Goal: Information Seeking & Learning: Understand process/instructions

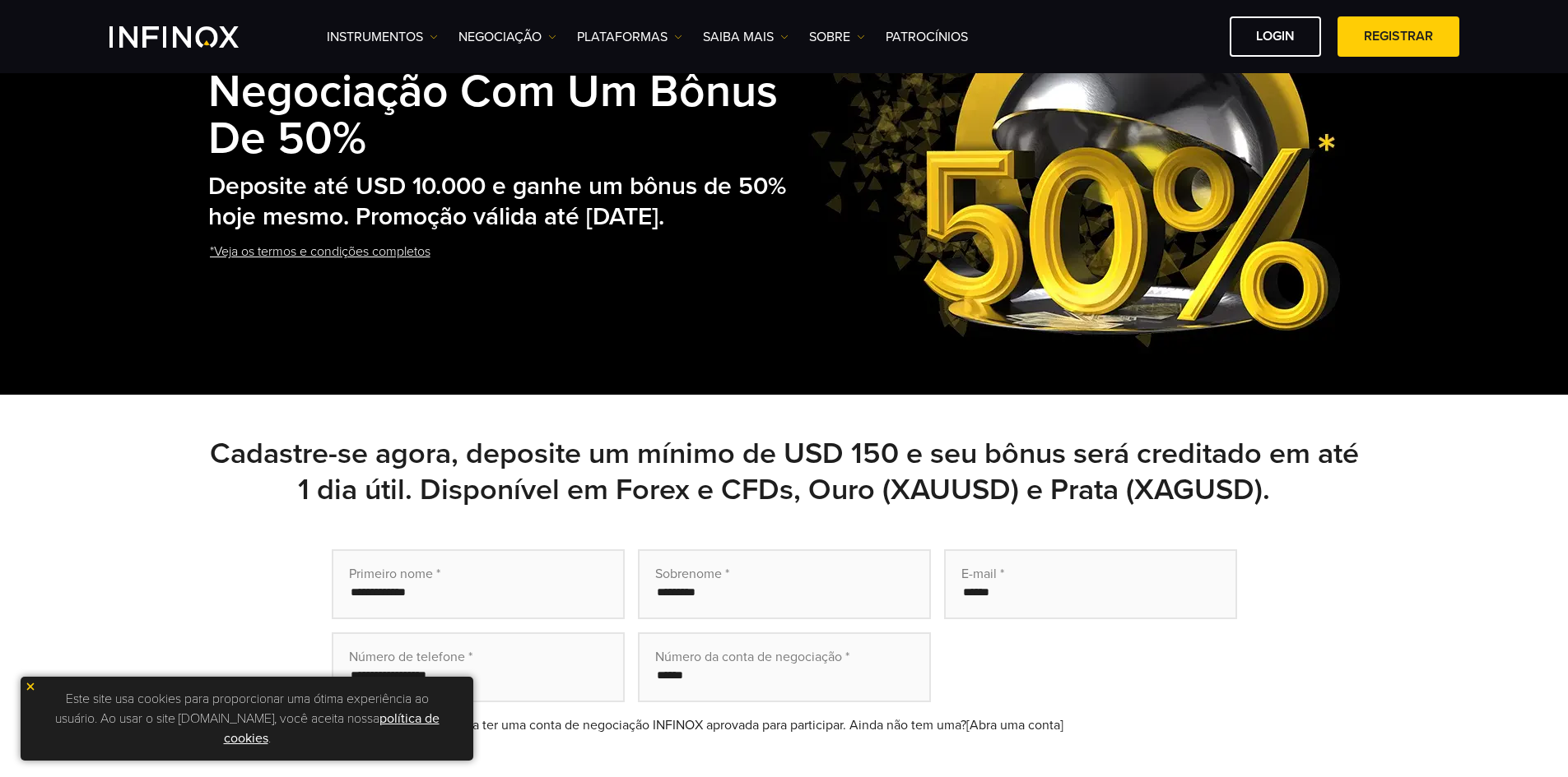
scroll to position [164, 0]
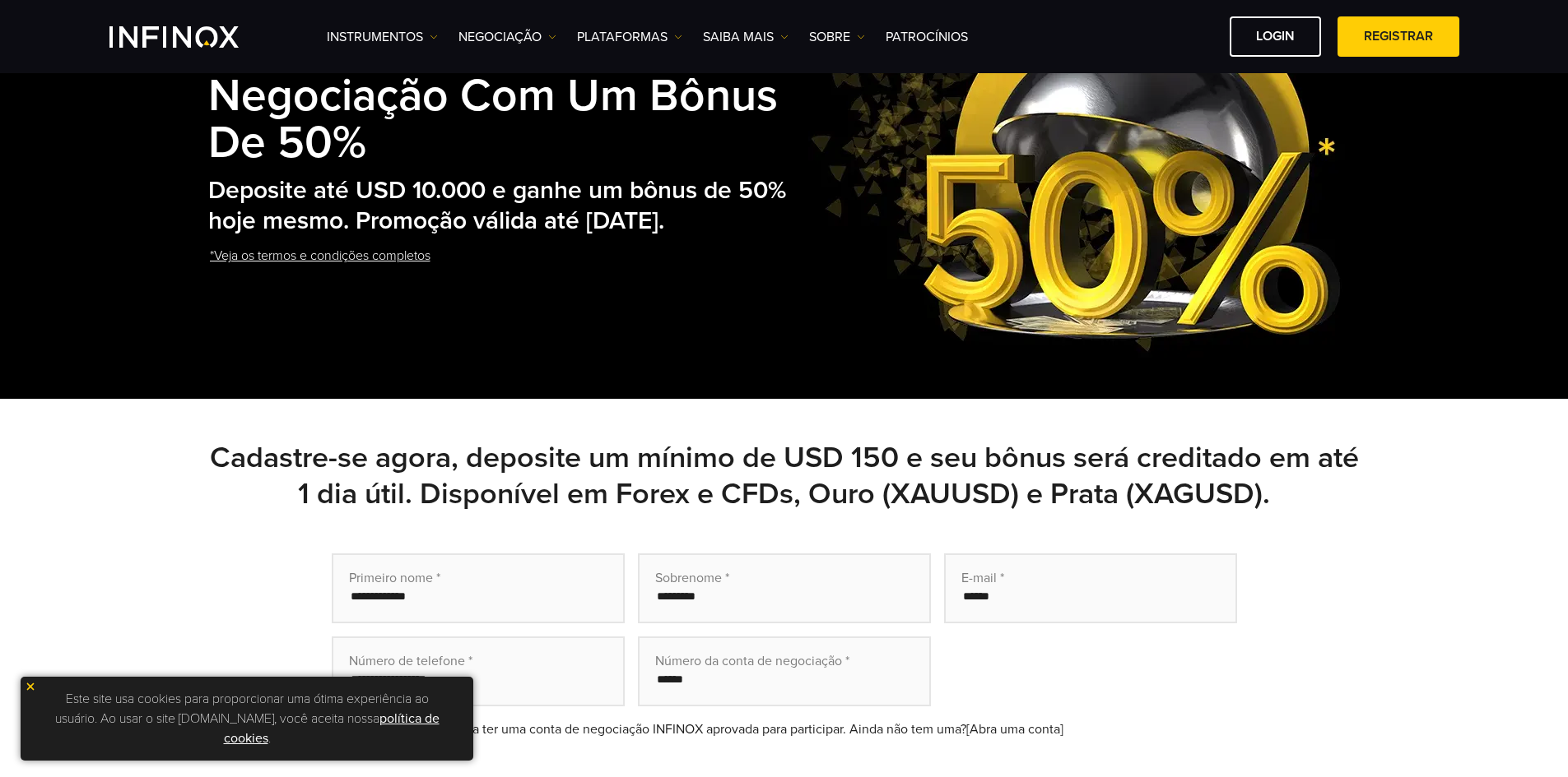
click at [365, 275] on link "*Veja os termos e condições completos" at bounding box center [320, 256] width 224 height 40
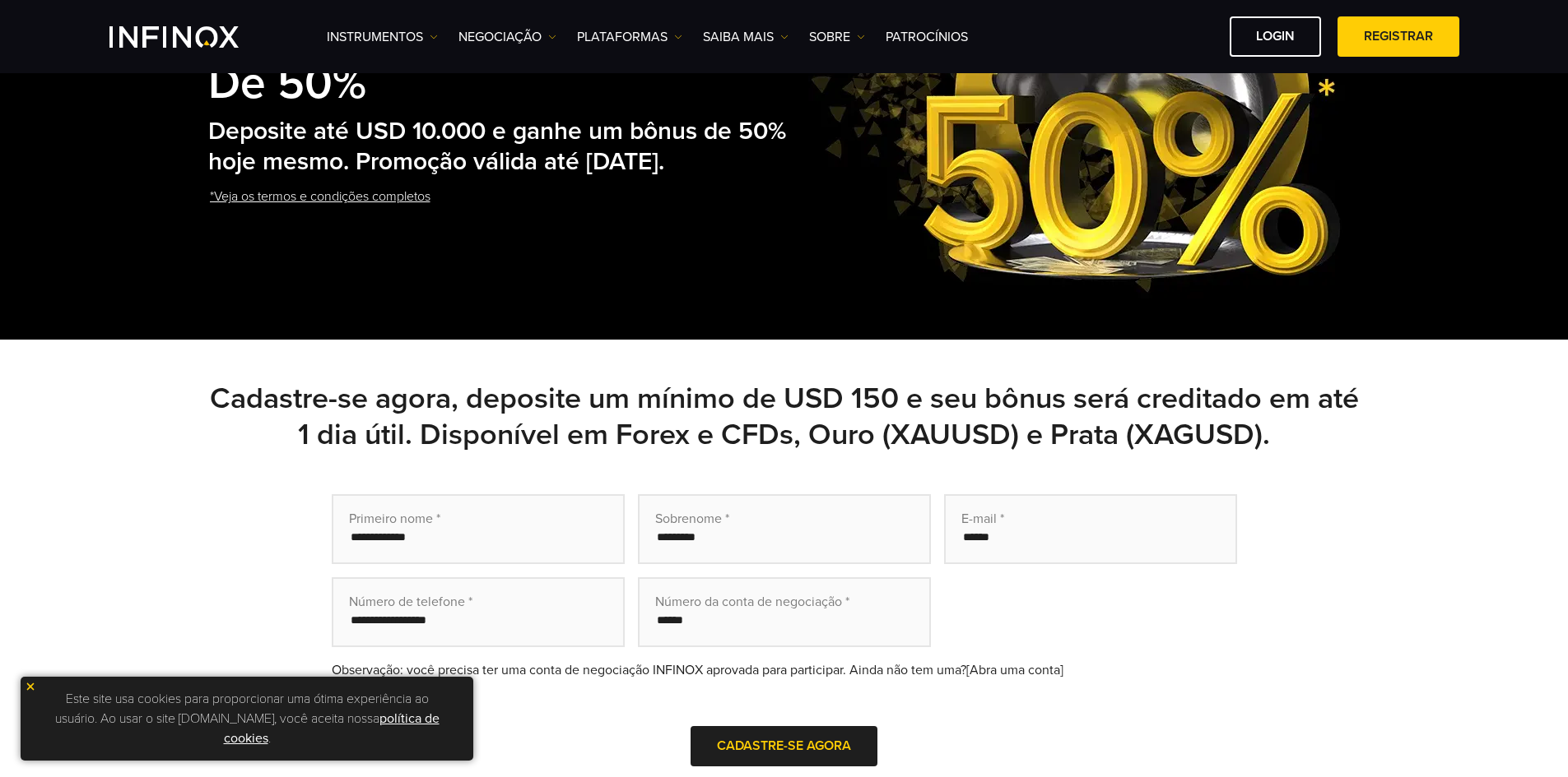
scroll to position [164, 0]
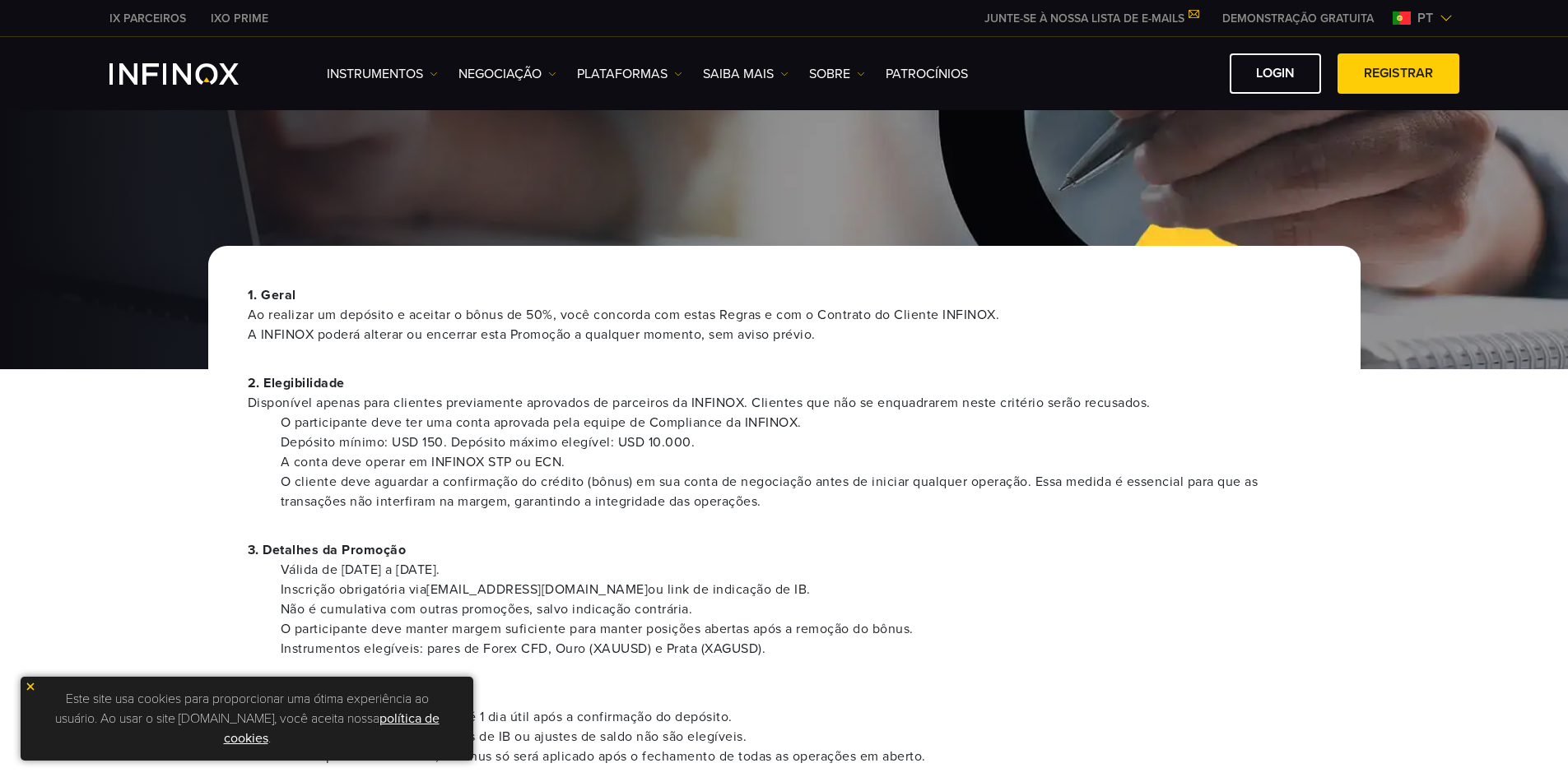
click at [28, 682] on img at bounding box center [31, 687] width 12 height 12
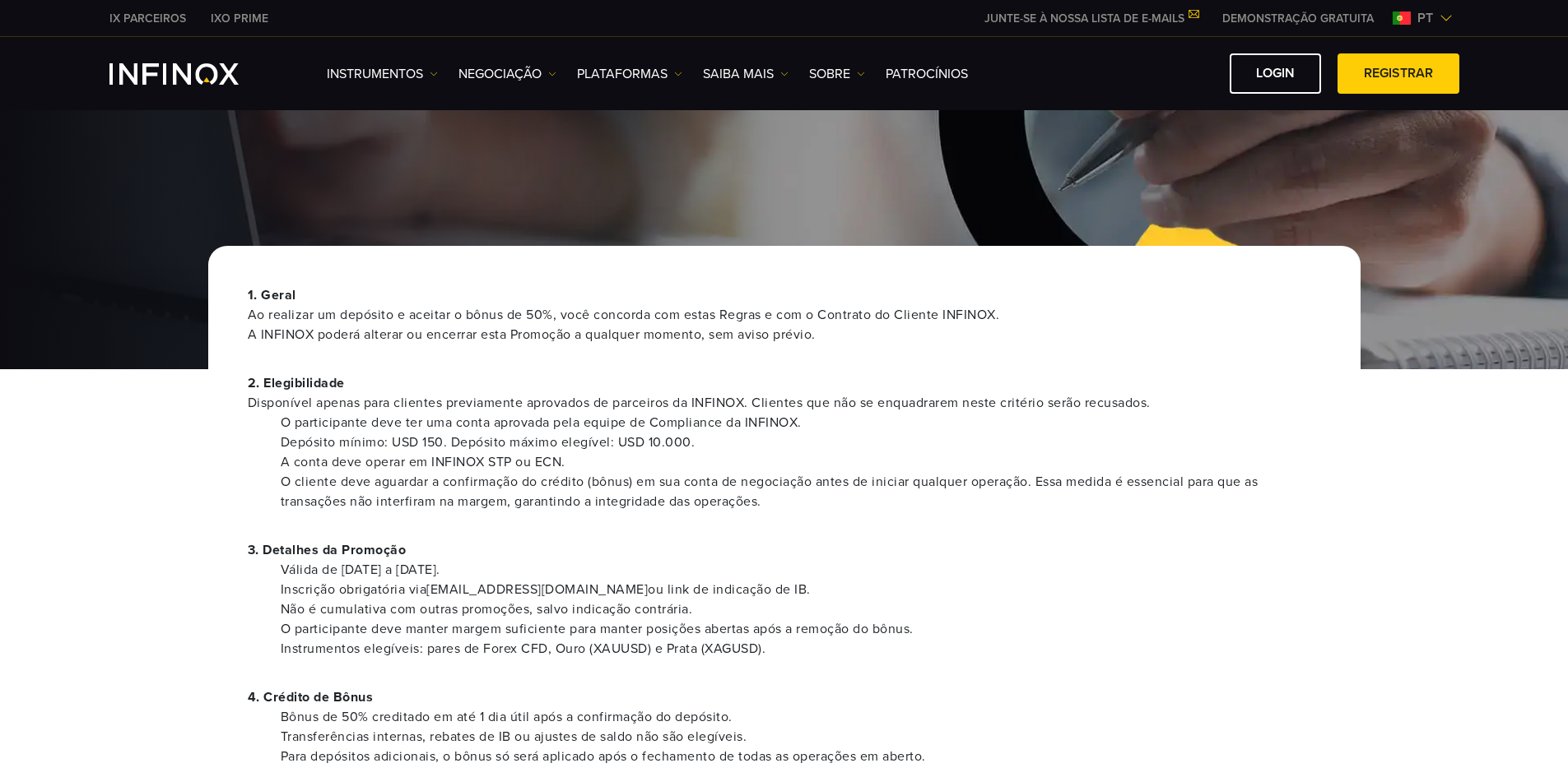
click at [118, 528] on div "1. Geral Ao realizar um depósito e aceitar o bônus de 50%, você concorda com es…" at bounding box center [784, 691] width 1568 height 1162
